Goal: Task Accomplishment & Management: Use online tool/utility

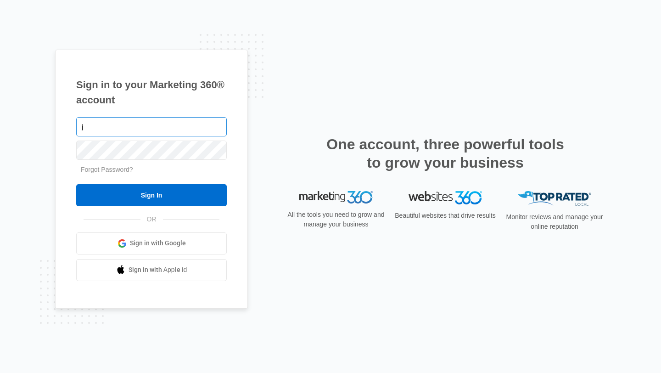
type input "[EMAIL_ADDRESS][DOMAIN_NAME]"
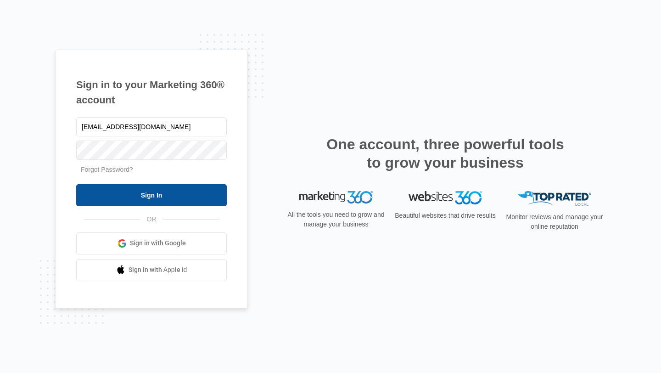
click at [147, 197] on input "Sign In" at bounding box center [151, 195] width 151 height 22
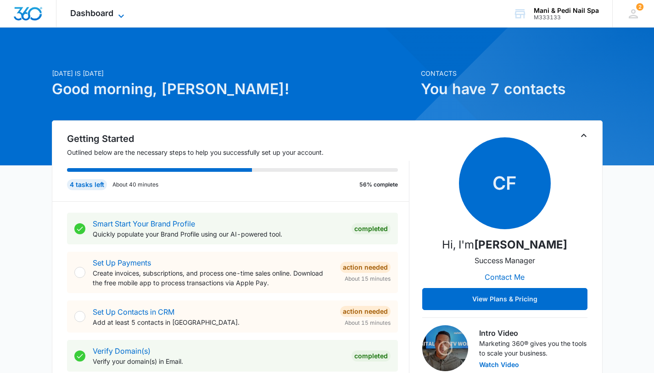
click at [122, 15] on icon at bounding box center [121, 16] width 11 height 11
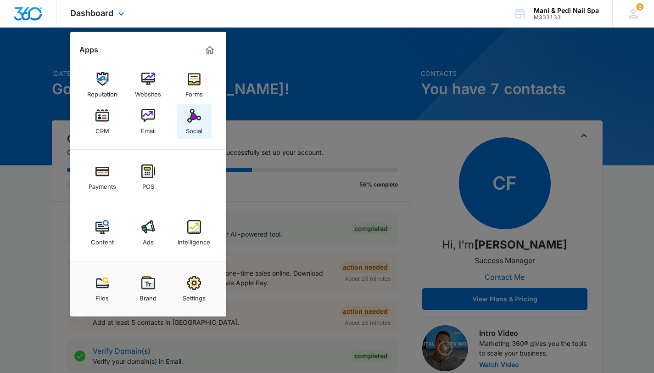
click at [193, 114] on img at bounding box center [194, 116] width 14 height 14
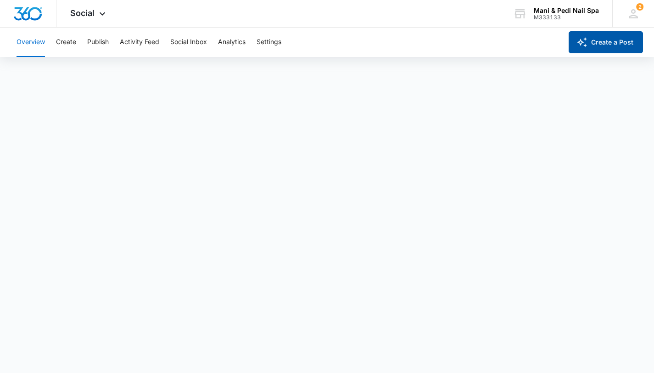
click at [586, 39] on icon "button" at bounding box center [582, 42] width 10 height 10
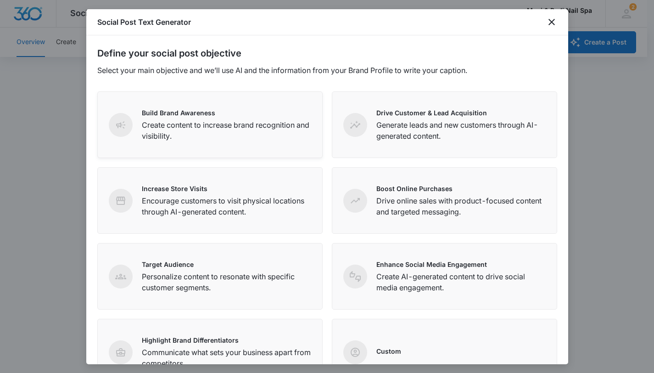
click at [203, 135] on p "Create content to increase brand recognition and visibility." at bounding box center [226, 130] width 169 height 22
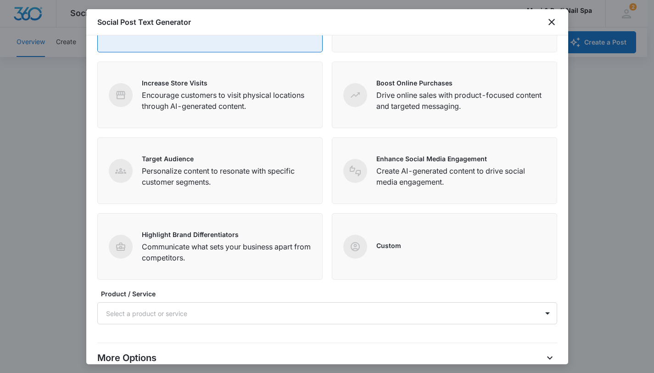
scroll to position [164, 0]
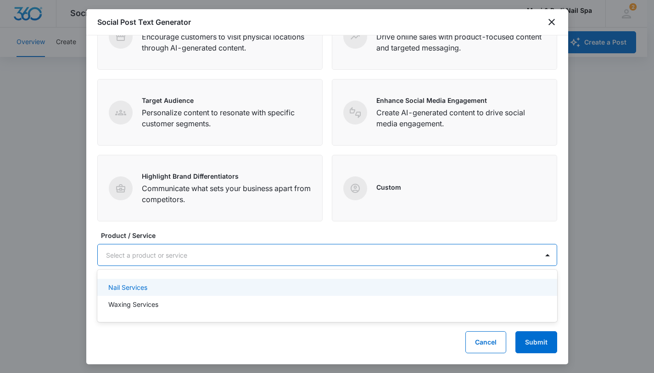
click at [316, 256] on div at bounding box center [316, 254] width 421 height 11
click at [136, 290] on p "Nail Services" at bounding box center [127, 287] width 39 height 10
click at [162, 230] on label "Product / Service" at bounding box center [331, 235] width 460 height 10
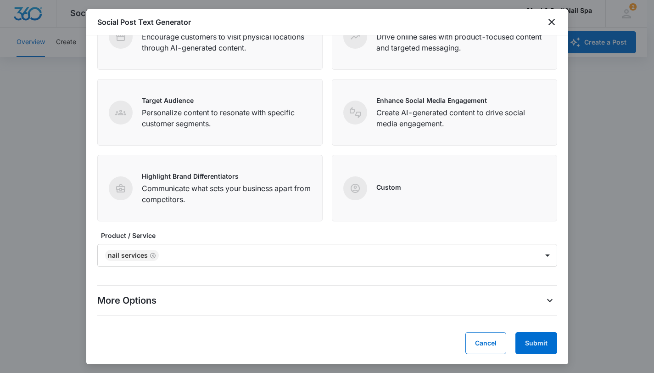
scroll to position [165, 0]
click at [134, 299] on p "More Options" at bounding box center [126, 299] width 59 height 14
click at [544, 302] on icon "More Options" at bounding box center [549, 299] width 11 height 11
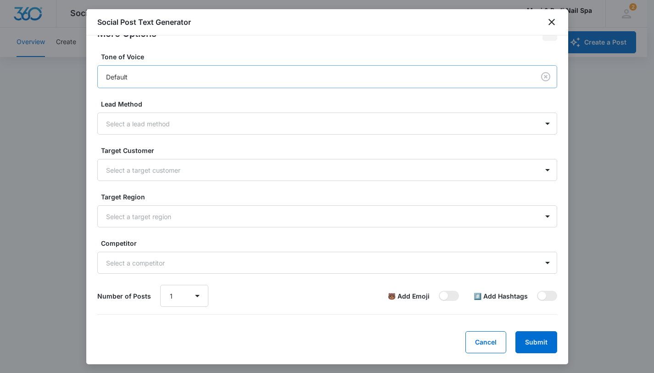
scroll to position [2, 0]
click at [538, 295] on span at bounding box center [542, 296] width 8 height 8
click at [537, 291] on input "checkbox" at bounding box center [537, 290] width 0 height 0
checkbox input "true"
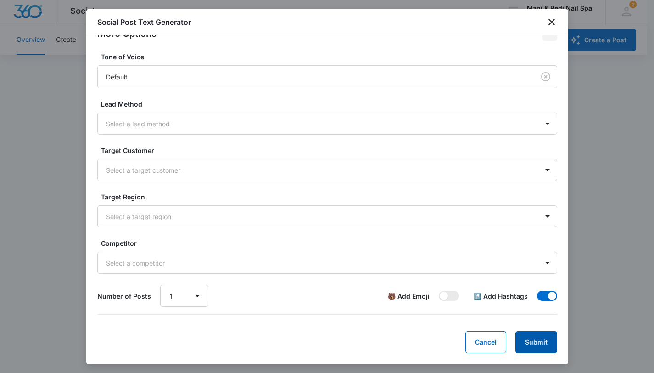
click at [530, 342] on button "Submit" at bounding box center [537, 342] width 42 height 22
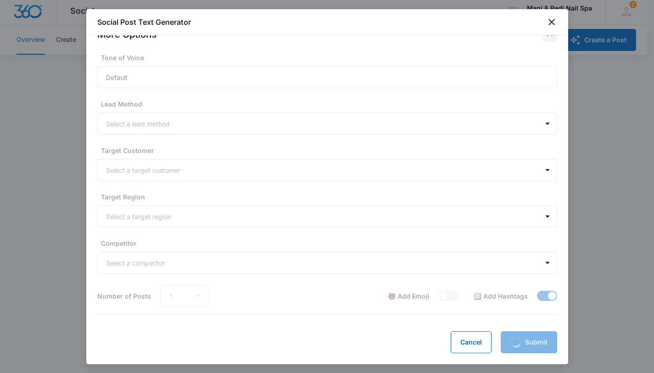
scroll to position [430, 0]
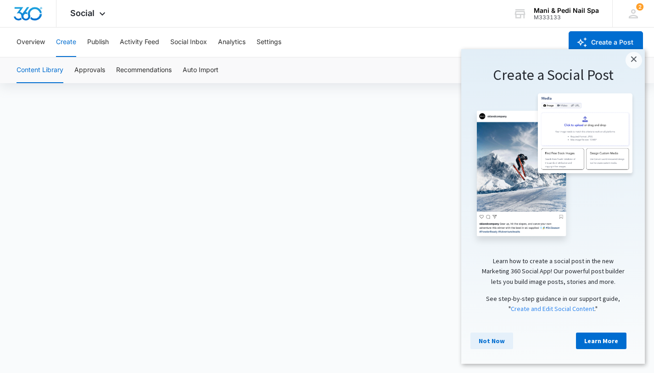
click at [484, 342] on link "Not Now" at bounding box center [492, 340] width 43 height 17
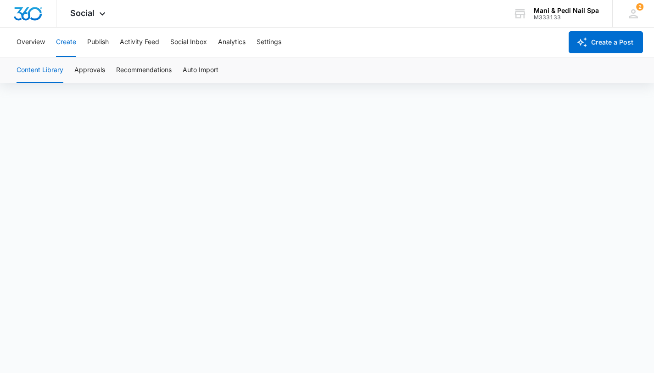
scroll to position [6, 0]
